Goal: Task Accomplishment & Management: Manage account settings

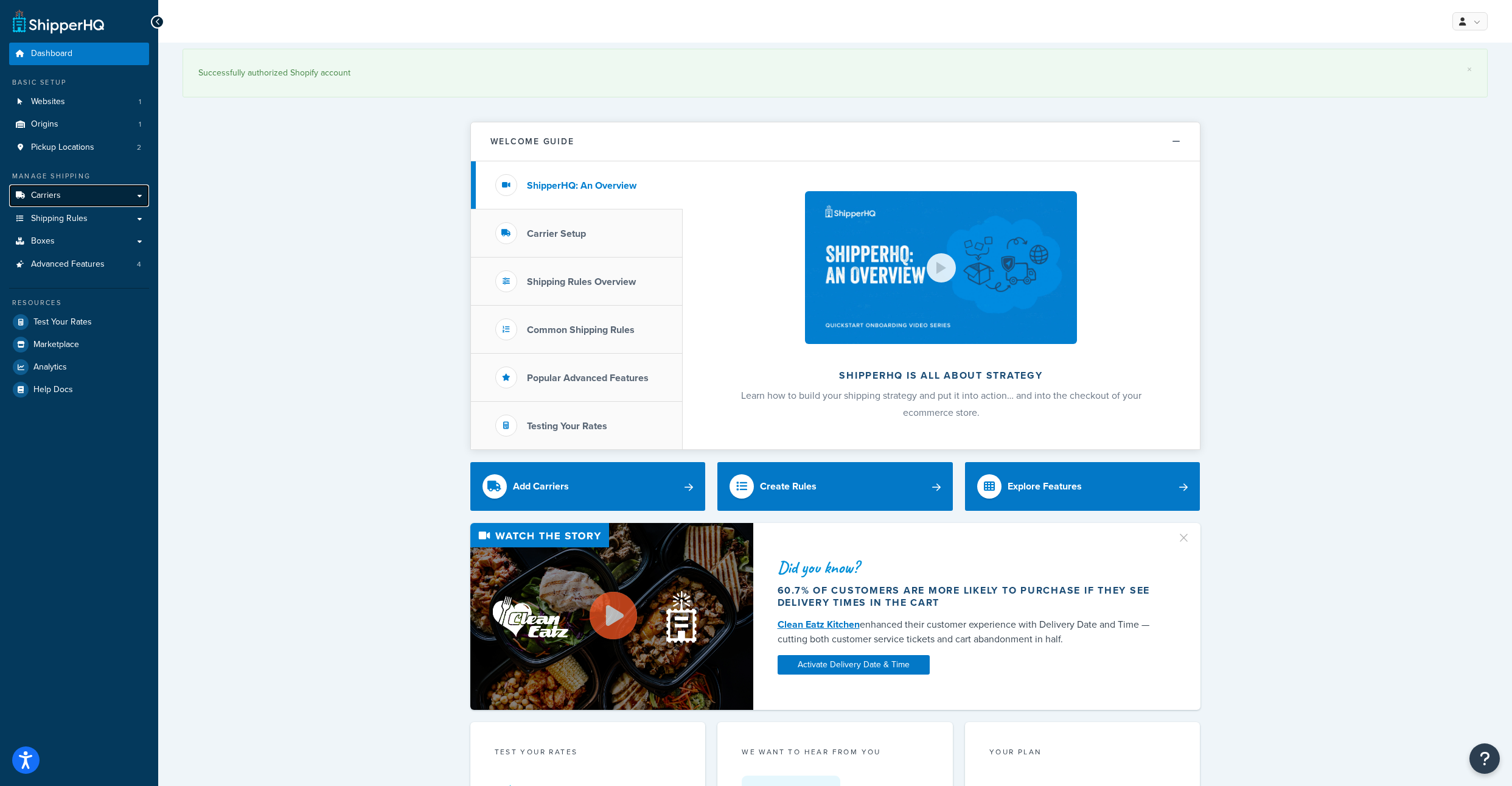
click at [118, 207] on link "Carriers" at bounding box center [79, 195] width 140 height 23
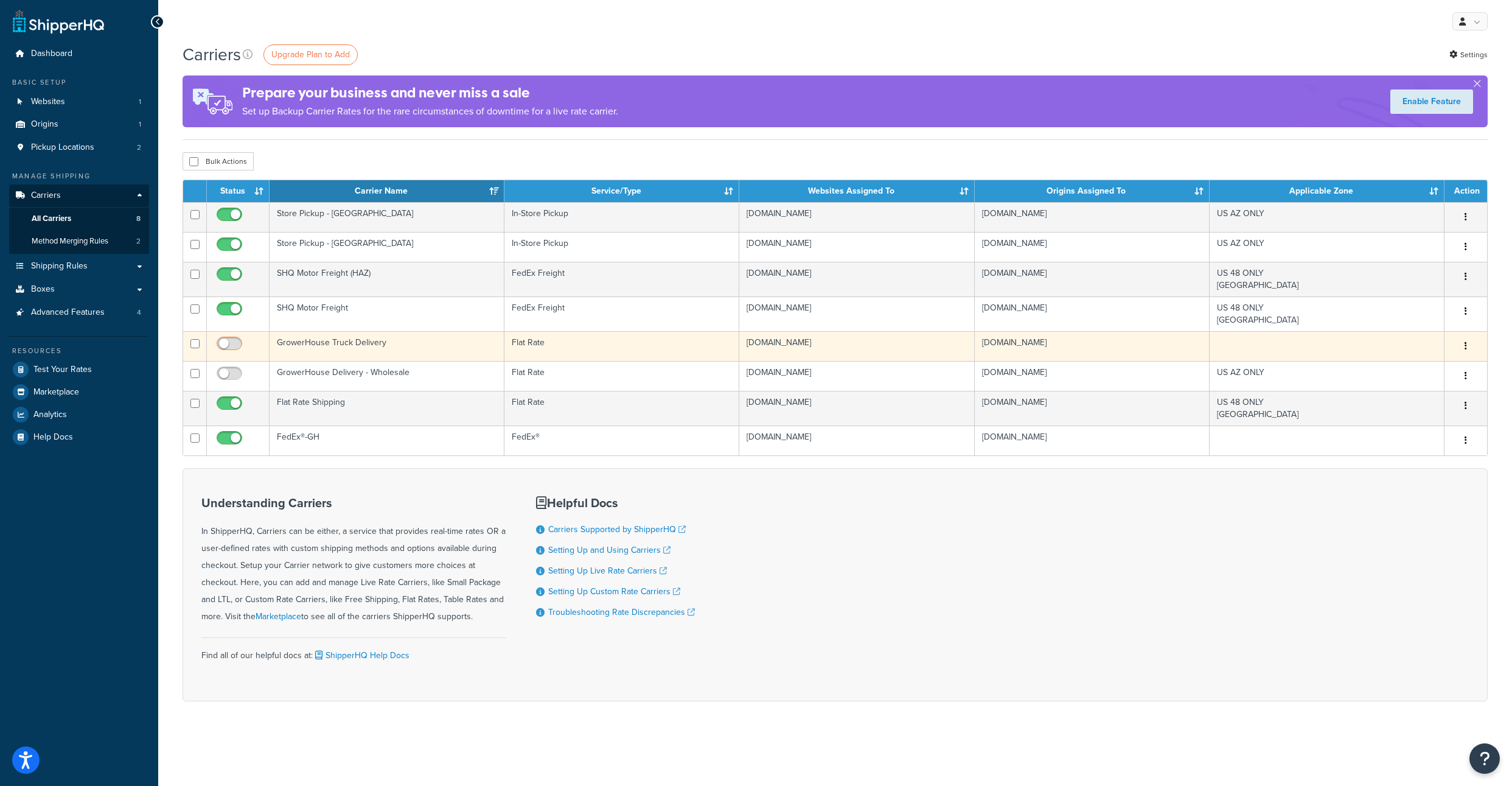
click at [233, 355] on input "checkbox" at bounding box center [231, 347] width 34 height 15
checkbox input "true"
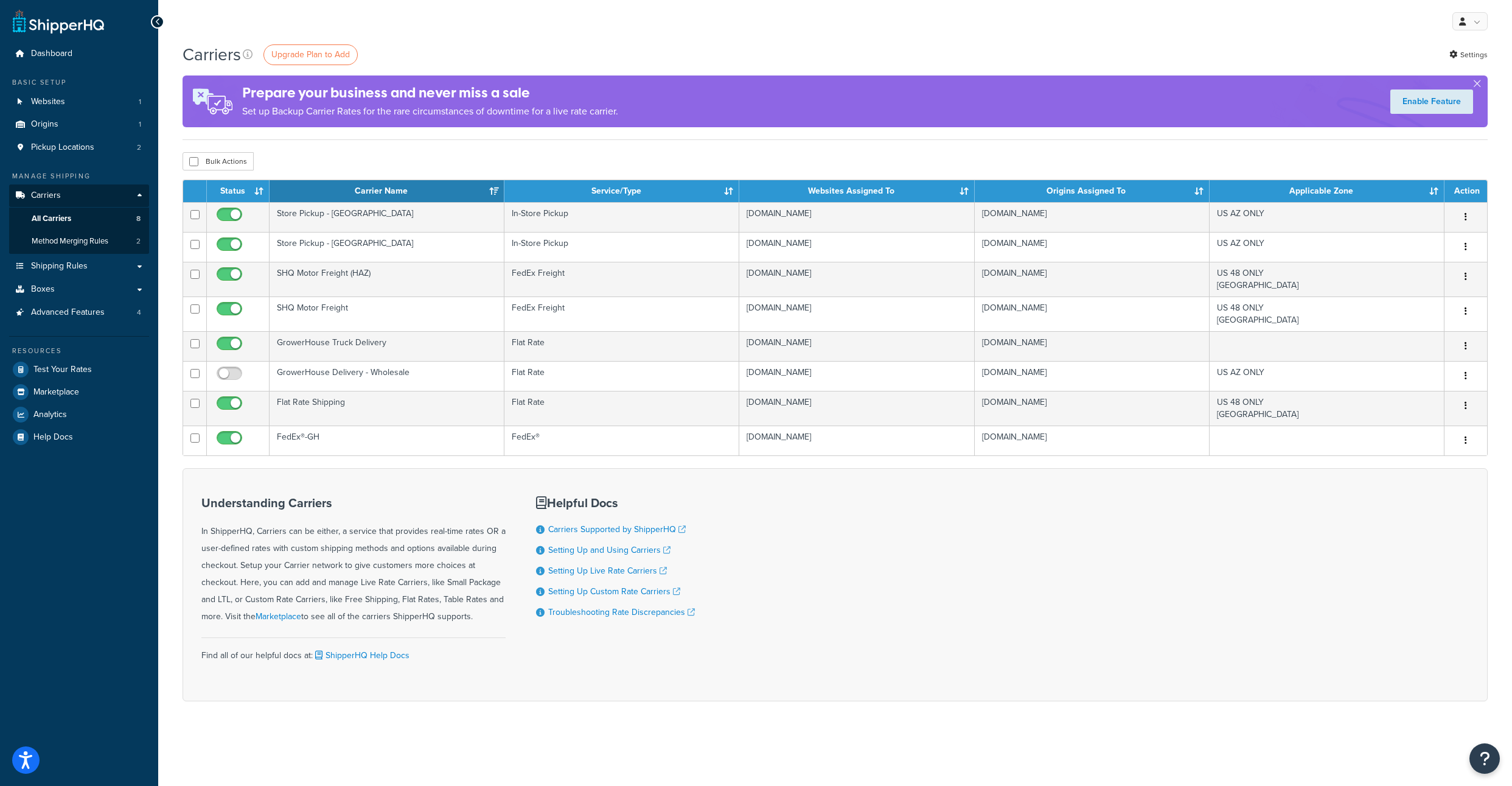
click at [449, 45] on div "Carriers Upgrade Plan to Add Settings" at bounding box center [835, 54] width 1305 height 24
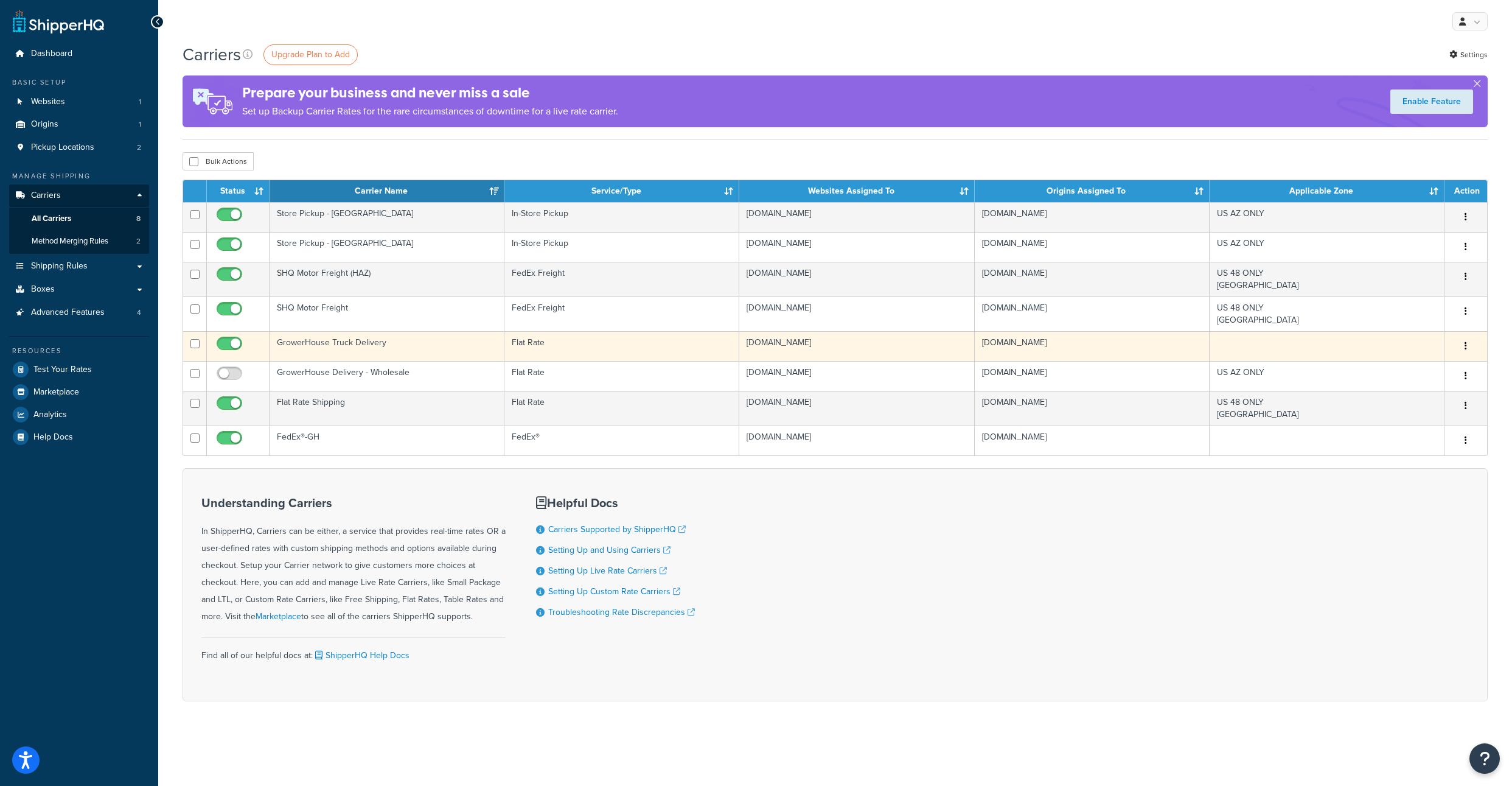
click at [324, 361] on td "GrowerHouse Truck Delivery" at bounding box center [387, 345] width 235 height 30
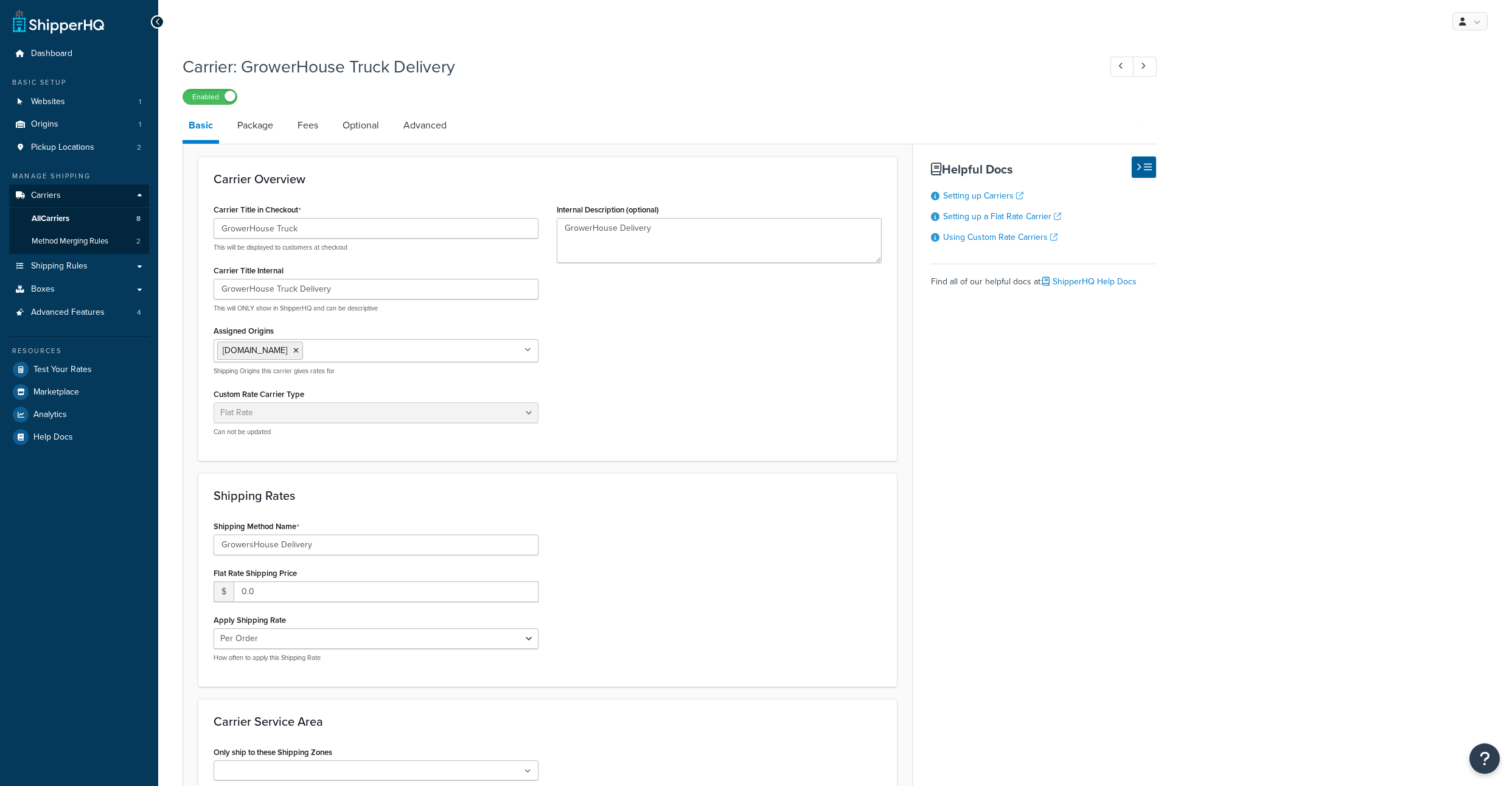
select select "flat"
click at [452, 437] on div "Table Rates Flat Rate Free Shipping In-Store Pickup Same Day Delivery Customer …" at bounding box center [376, 420] width 325 height 34
click at [641, 348] on div "Carrier Title in Checkout GrowerHouse Truck This will be displayed to customers…" at bounding box center [547, 322] width 686 height 245
click at [452, 130] on link "Advanced" at bounding box center [425, 125] width 55 height 30
select select "false"
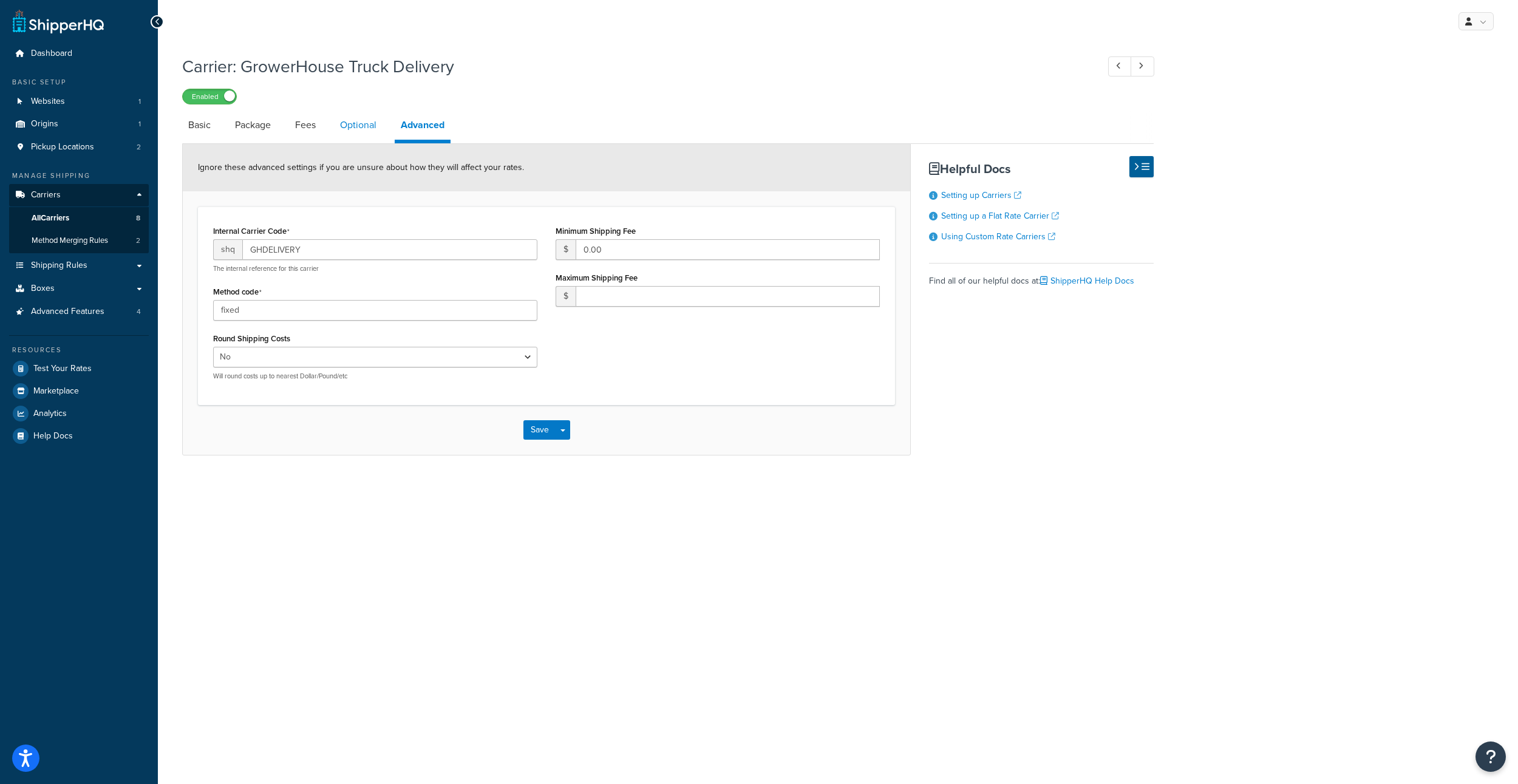
click at [377, 133] on link "Optional" at bounding box center [359, 125] width 49 height 30
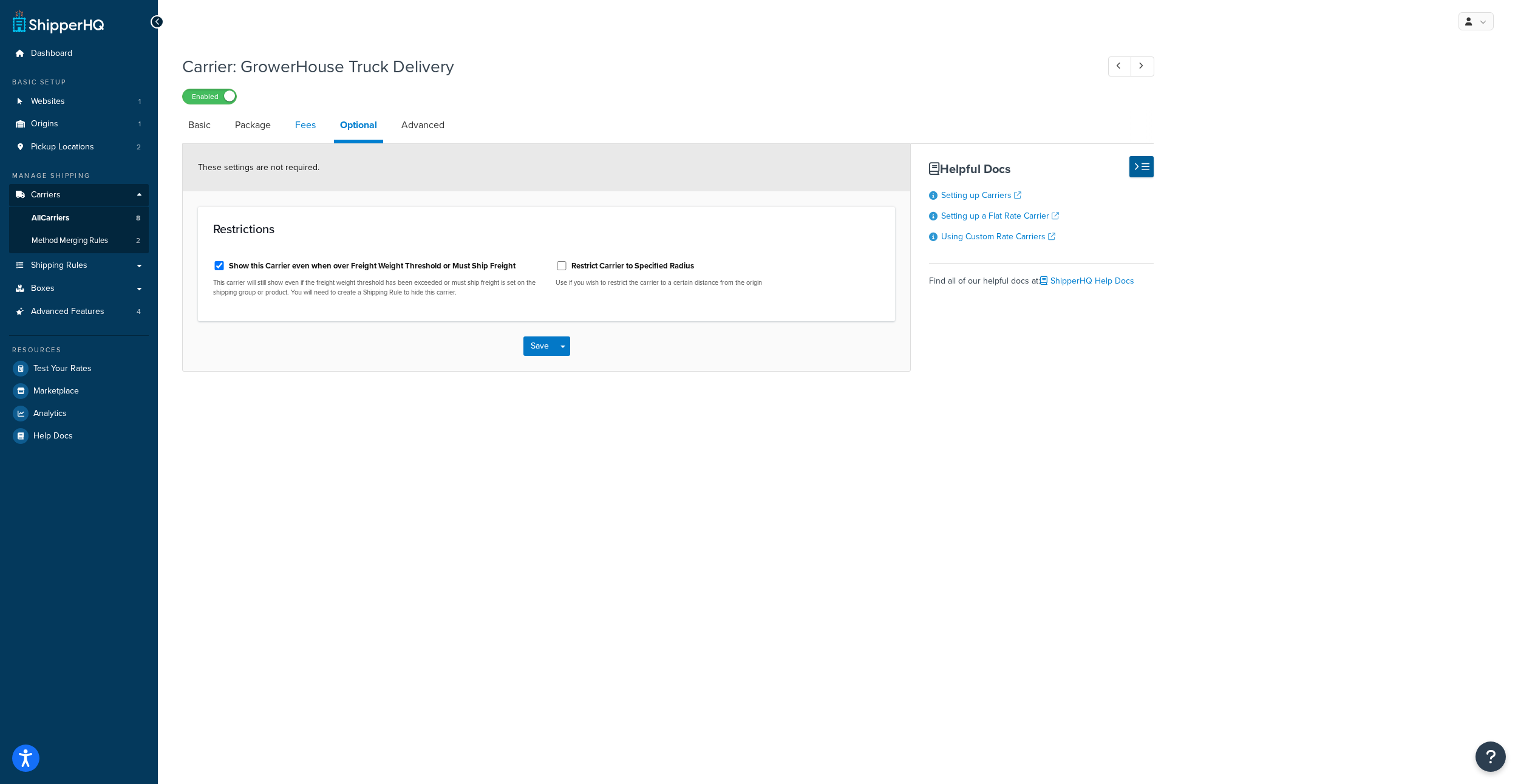
click at [322, 139] on link "Fees" at bounding box center [305, 125] width 33 height 30
select select "AFTER"
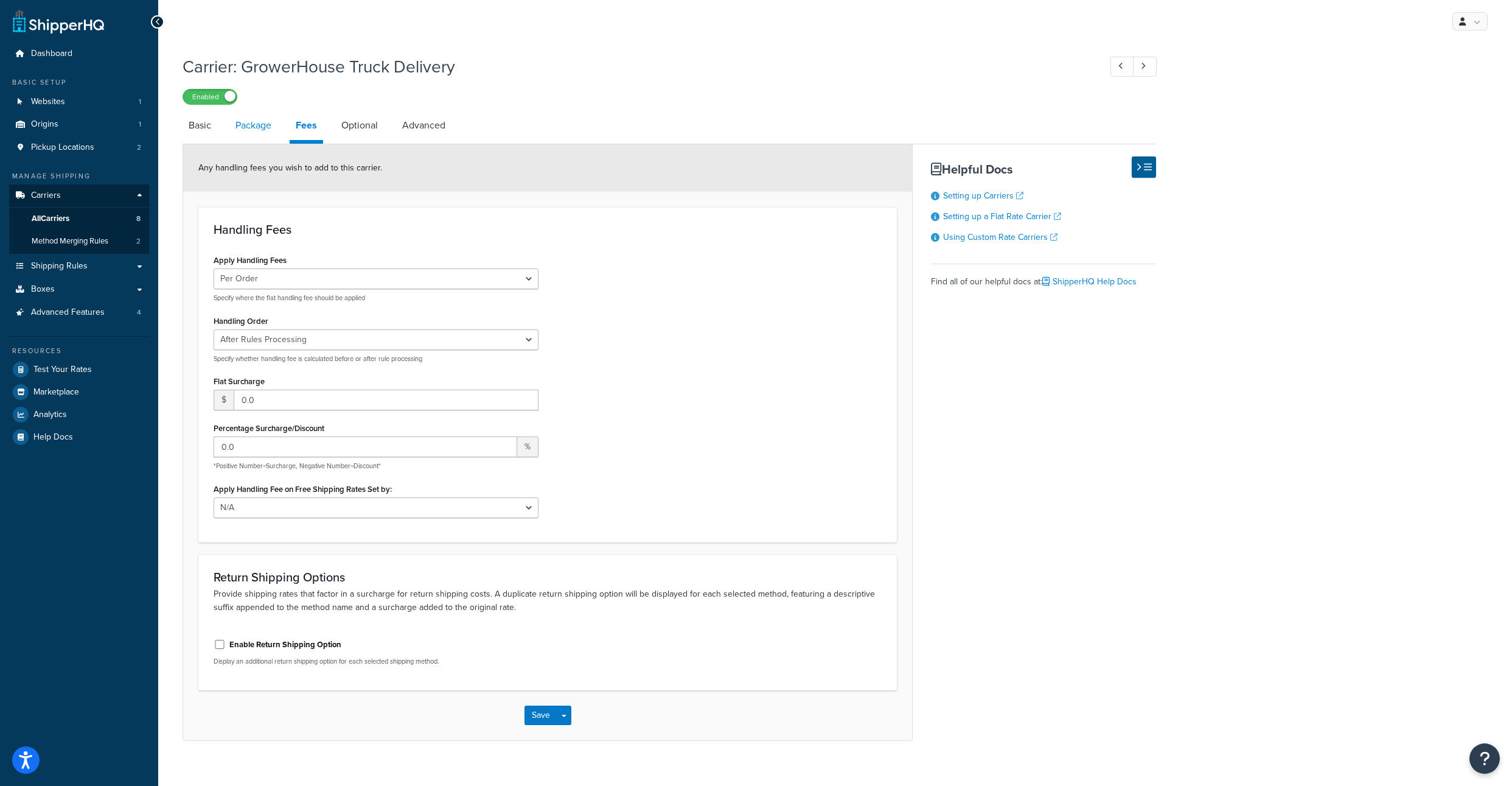
click at [266, 139] on link "Package" at bounding box center [253, 125] width 48 height 30
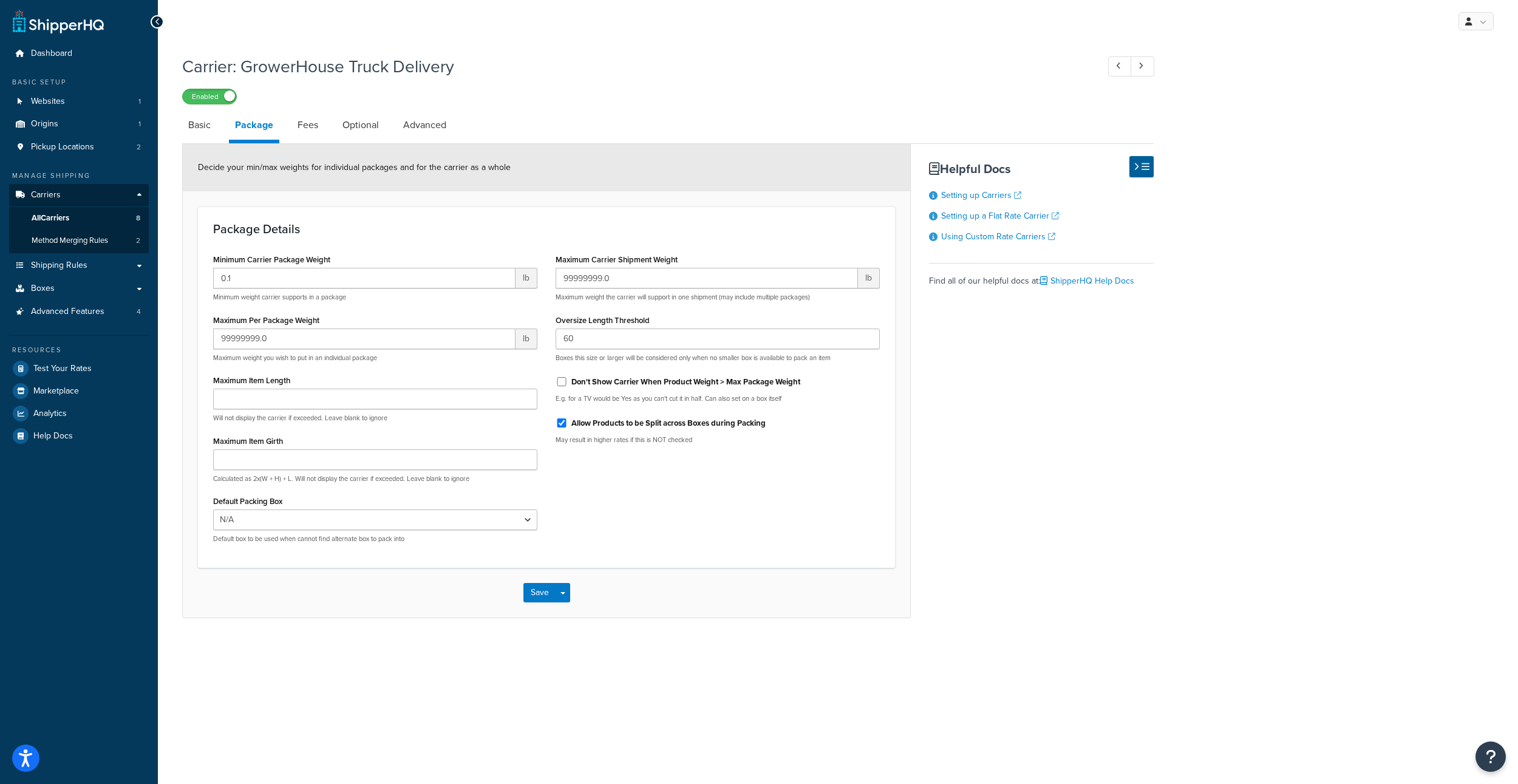
click at [179, 143] on div "Carrier: GrowerHouse Truck Delivery Enabled Basic Package Fees Optional Advance…" at bounding box center [838, 349] width 1360 height 600
click at [196, 139] on link "Basic" at bounding box center [199, 125] width 35 height 30
select select "flat"
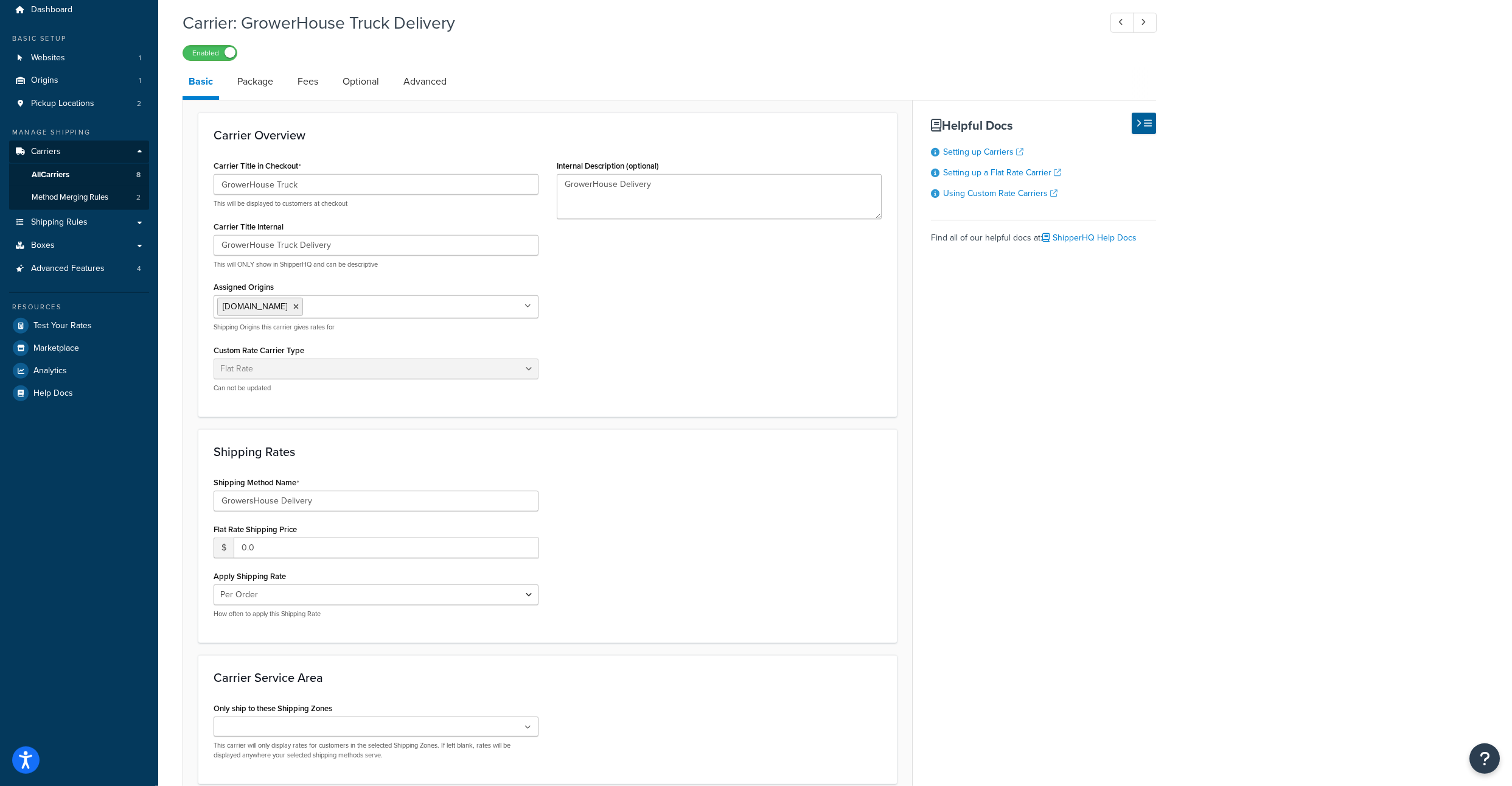
scroll to position [146, 0]
